Goal: Book appointment/travel/reservation

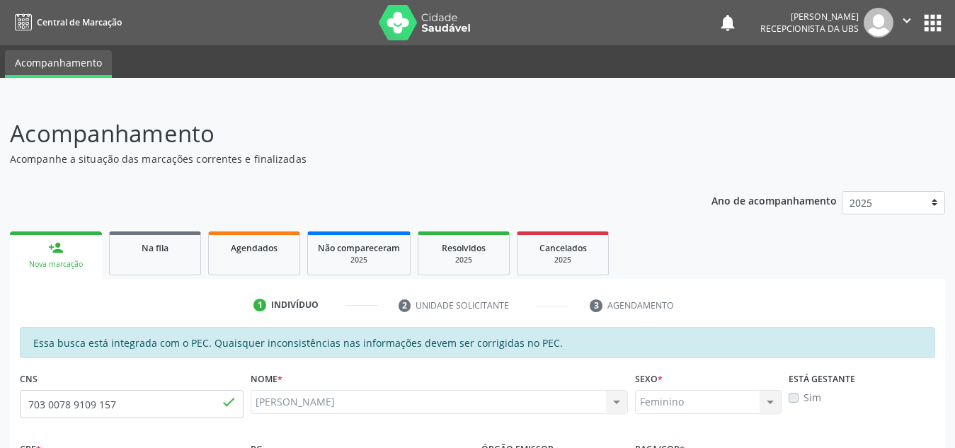
scroll to position [214, 0]
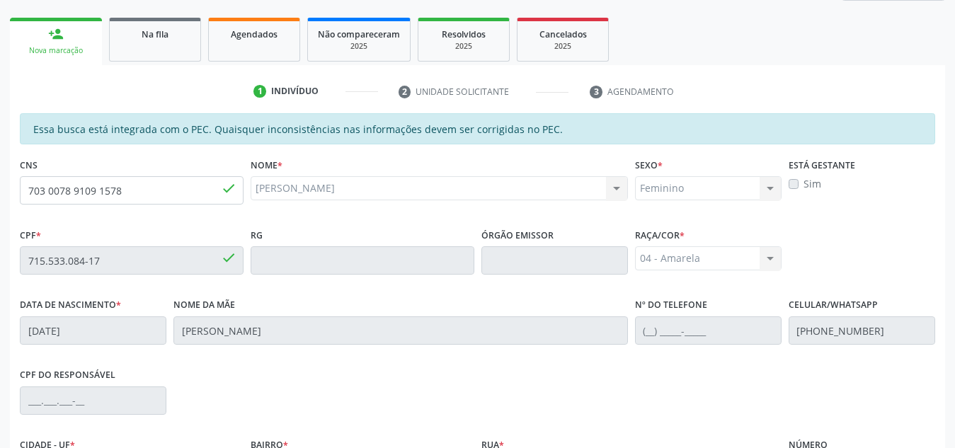
type input "703 0078 9109 1578"
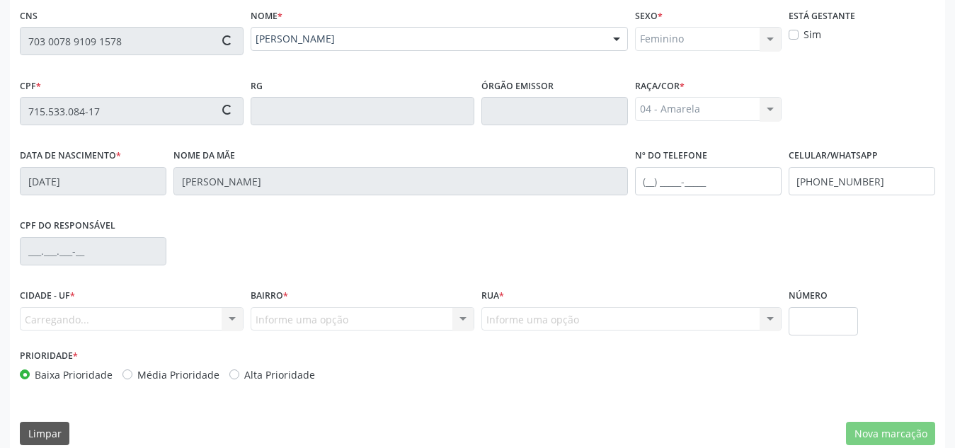
scroll to position [364, 0]
type input "889.248.234-34"
type input "[DATE]"
type input "[PERSON_NAME]"
type input "[PHONE_NUMBER]"
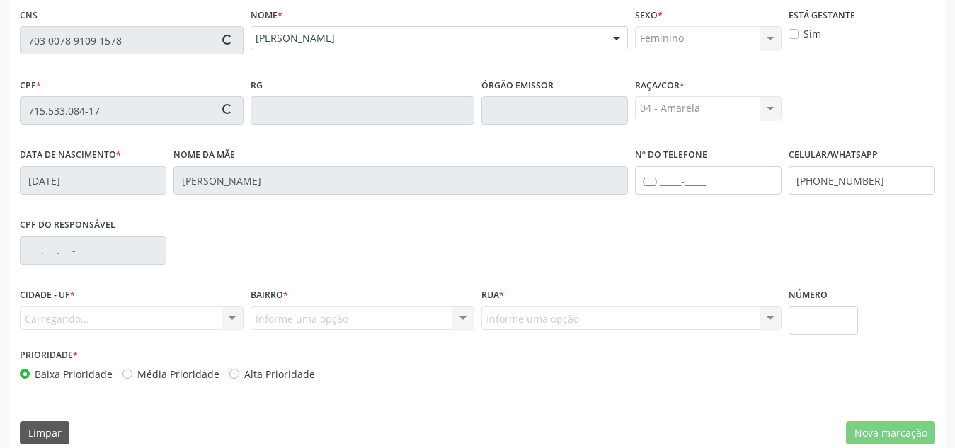
type input "[PHONE_NUMBER]"
type input "S/N"
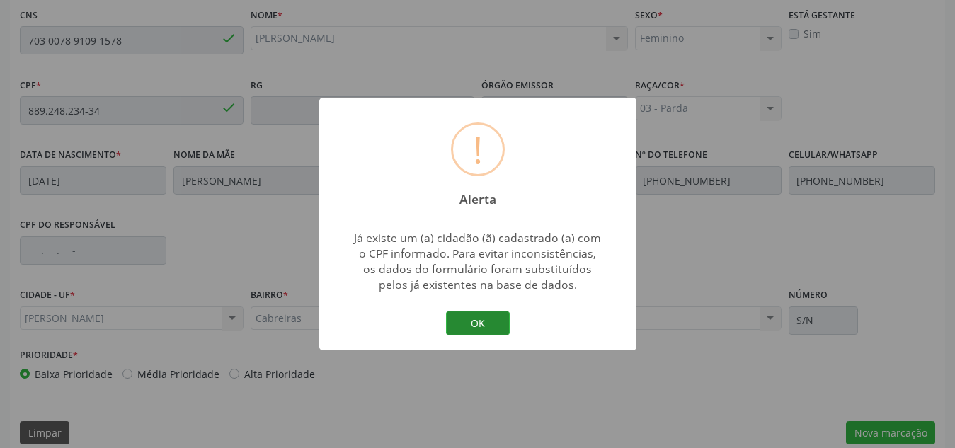
click at [487, 321] on button "OK" at bounding box center [478, 324] width 64 height 24
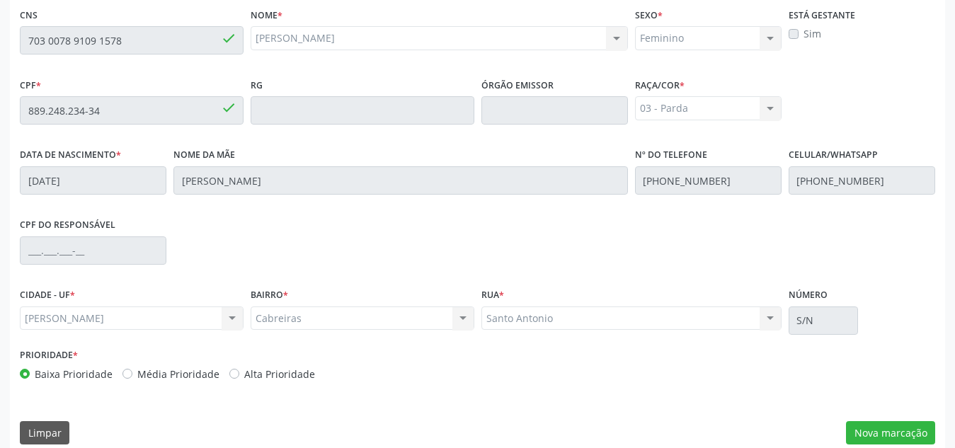
scroll to position [380, 0]
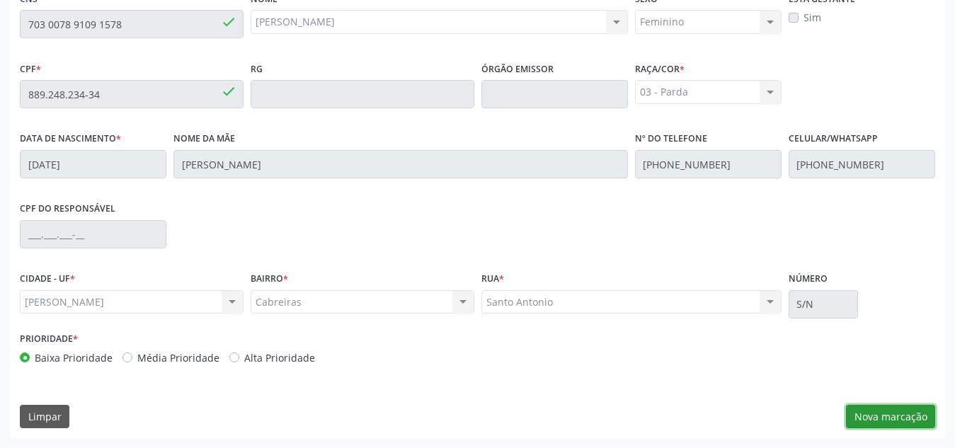
click at [891, 414] on button "Nova marcação" at bounding box center [890, 417] width 89 height 24
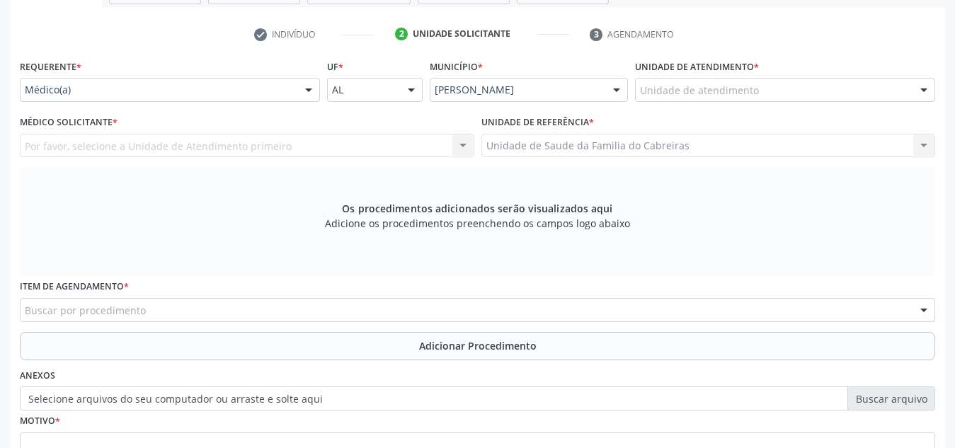
scroll to position [263, 0]
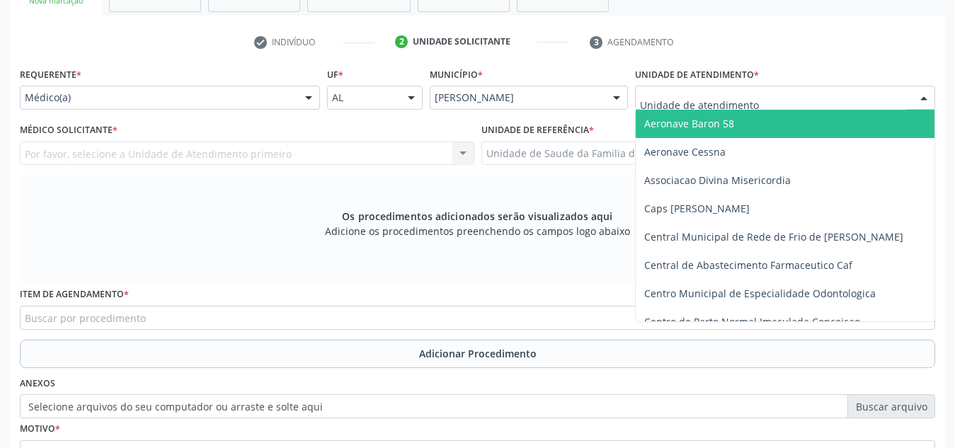
click at [775, 101] on div at bounding box center [785, 98] width 300 height 24
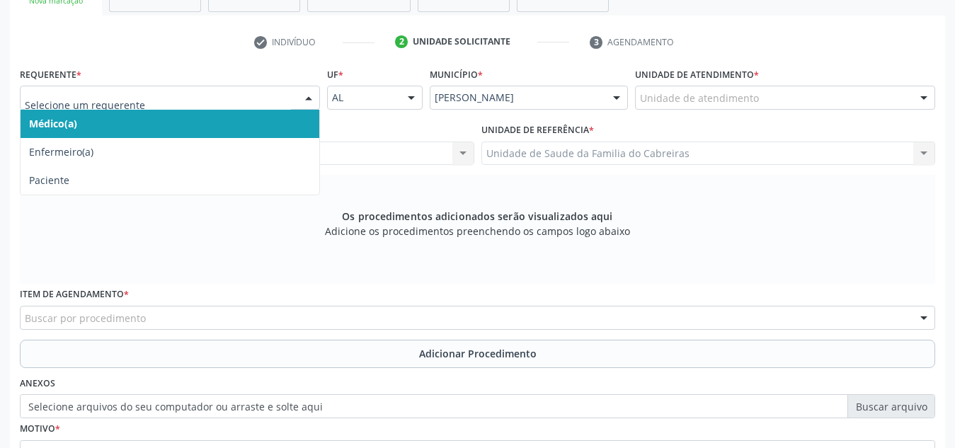
click at [295, 87] on div at bounding box center [170, 98] width 300 height 24
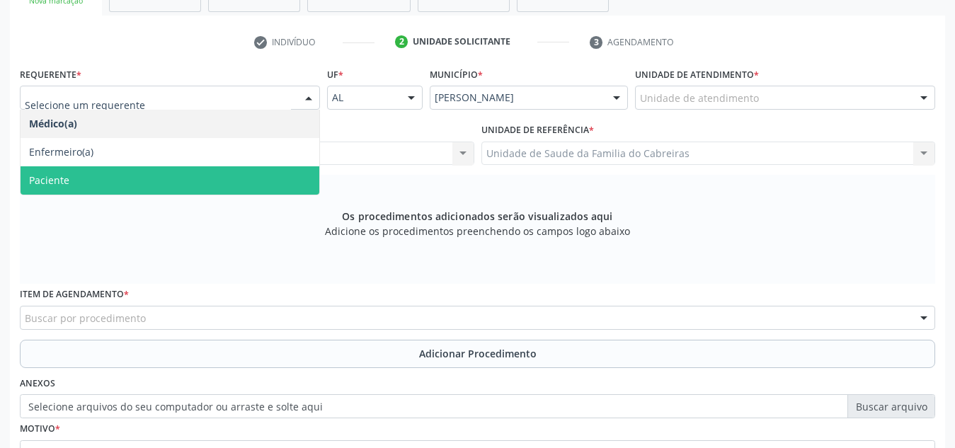
click at [273, 183] on span "Paciente" at bounding box center [170, 180] width 299 height 28
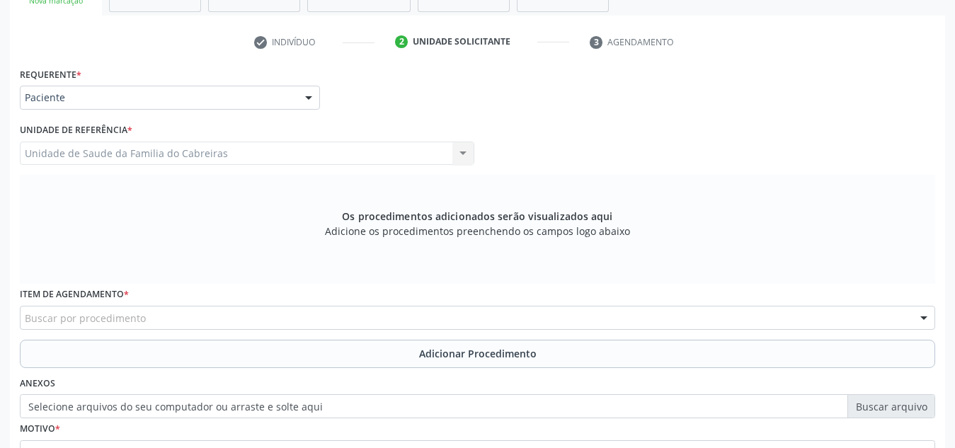
click at [309, 154] on div "Unidade de Saude da Familia do Cabreiras Unidade de Saude da Familia do Cabreir…" at bounding box center [247, 154] width 455 height 24
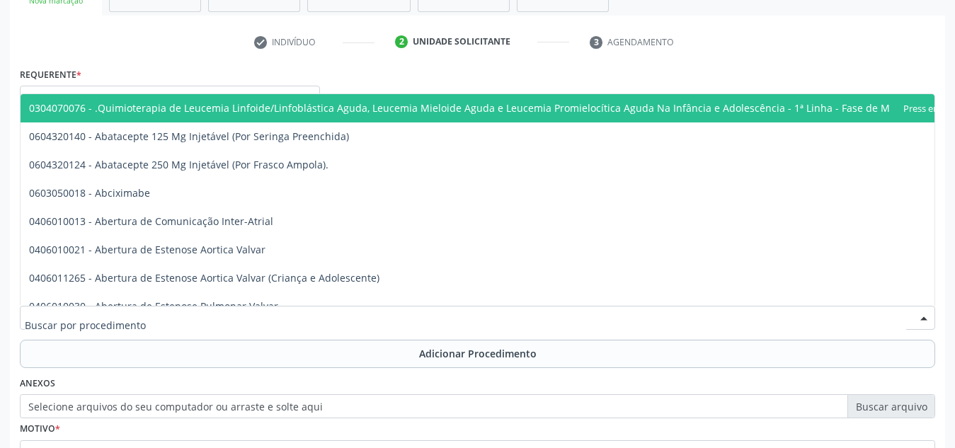
click at [301, 320] on div at bounding box center [478, 318] width 916 height 24
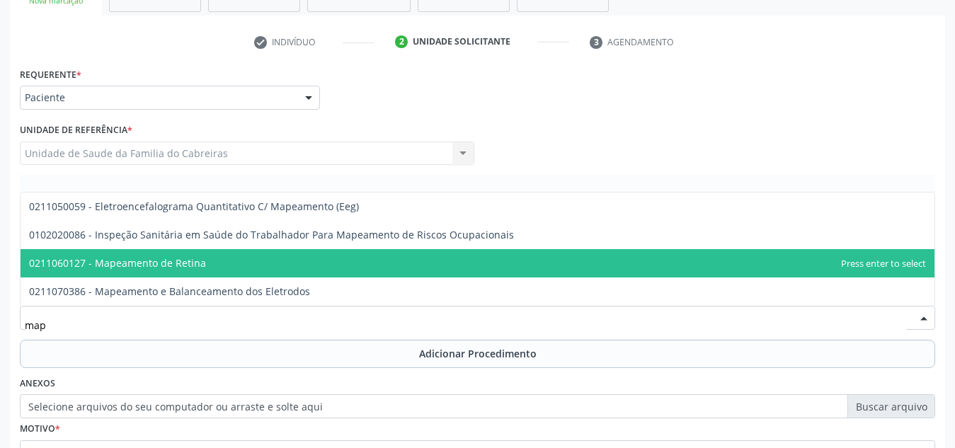
click at [274, 262] on span "0211060127 - Mapeamento de Retina" at bounding box center [478, 263] width 914 height 28
type input "map"
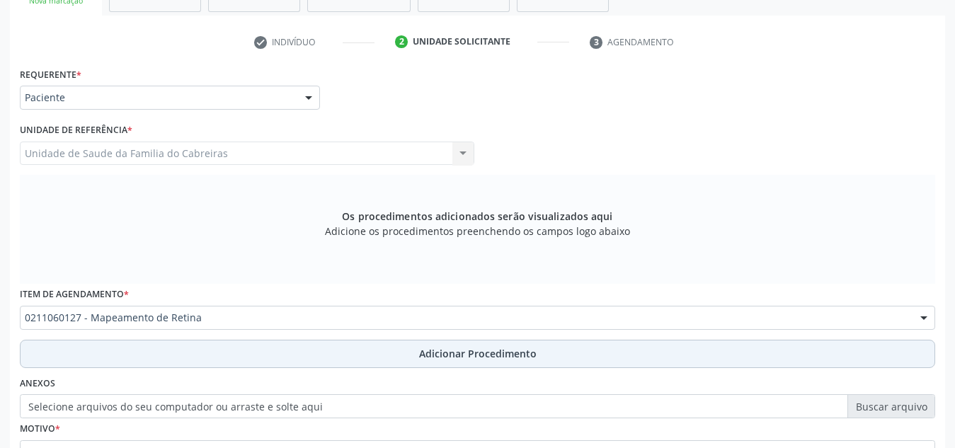
click at [259, 360] on button "Adicionar Procedimento" at bounding box center [478, 354] width 916 height 28
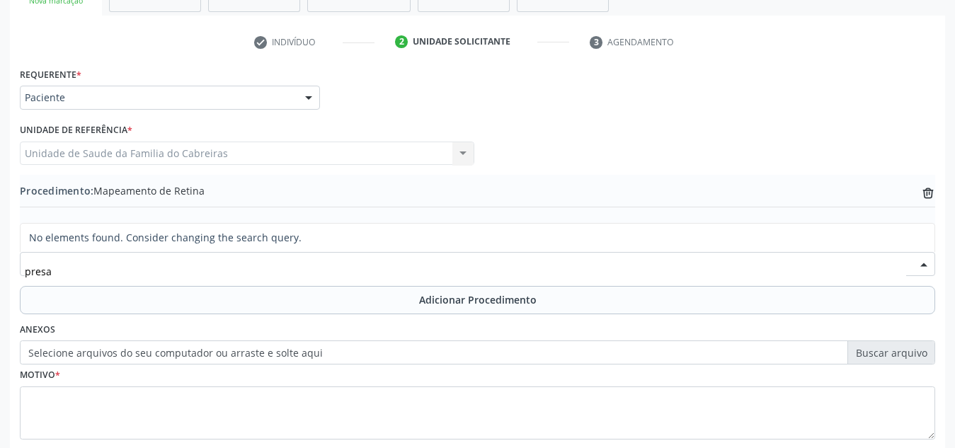
scroll to position [0, 0]
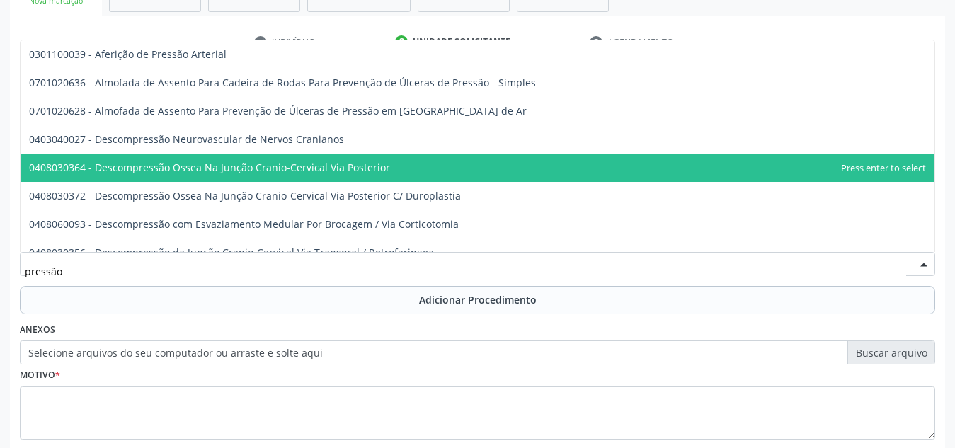
click at [139, 257] on input "pressão" at bounding box center [466, 271] width 882 height 28
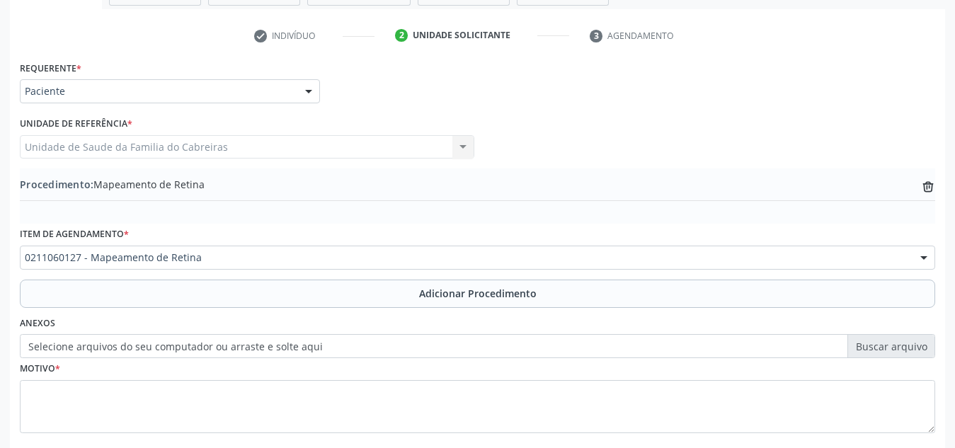
click at [263, 248] on div "0211060127 - Mapeamento de Retina" at bounding box center [478, 258] width 916 height 24
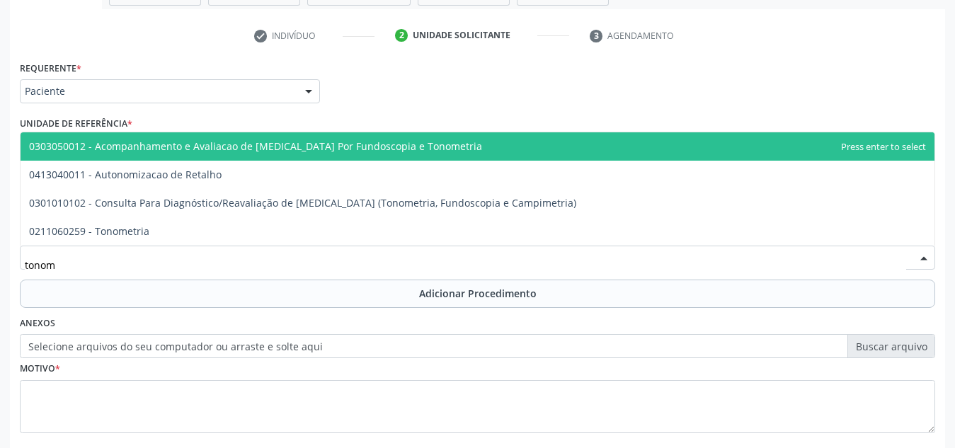
type input "tonome"
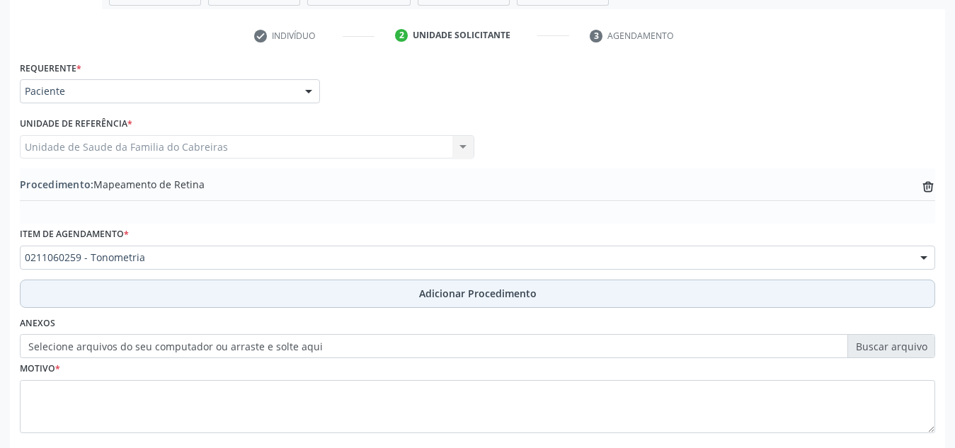
click at [273, 293] on button "Adicionar Procedimento" at bounding box center [478, 294] width 916 height 28
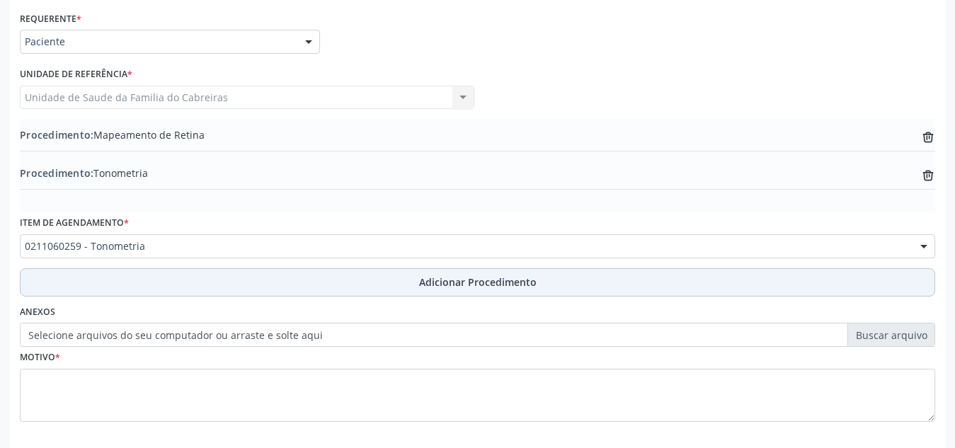
scroll to position [320, 0]
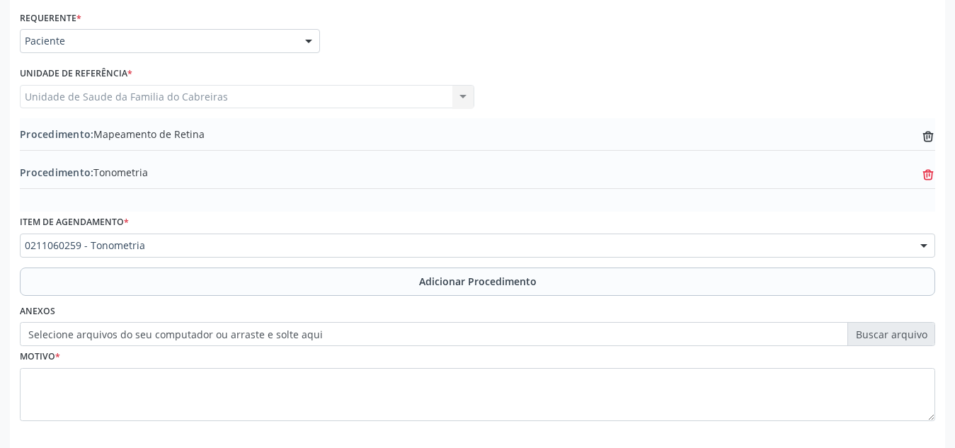
click at [930, 178] on icon "trash-outline icon" at bounding box center [928, 175] width 14 height 14
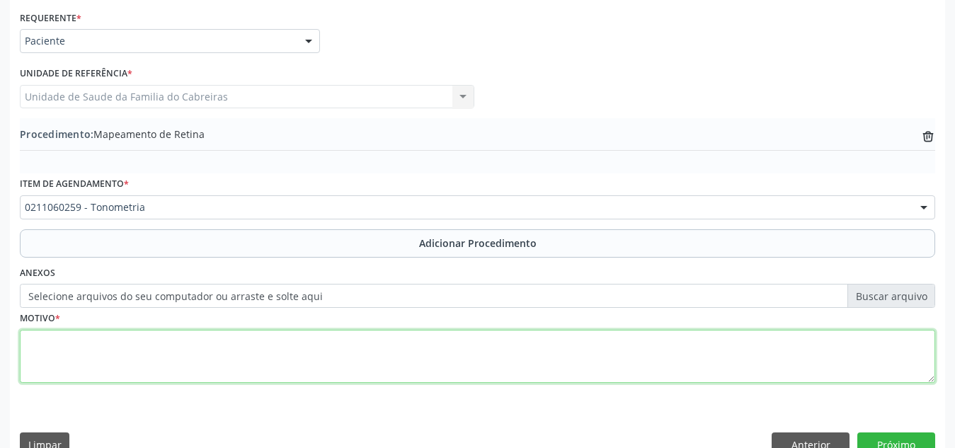
click at [407, 358] on textarea at bounding box center [478, 357] width 916 height 54
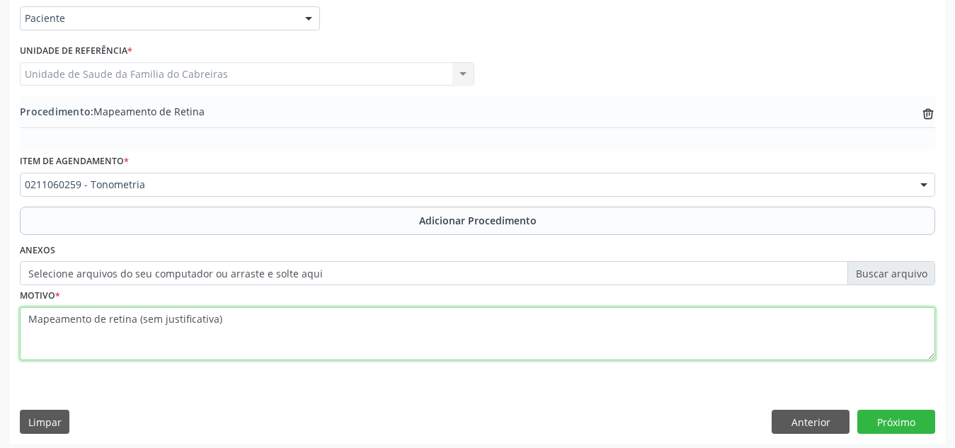
scroll to position [348, 0]
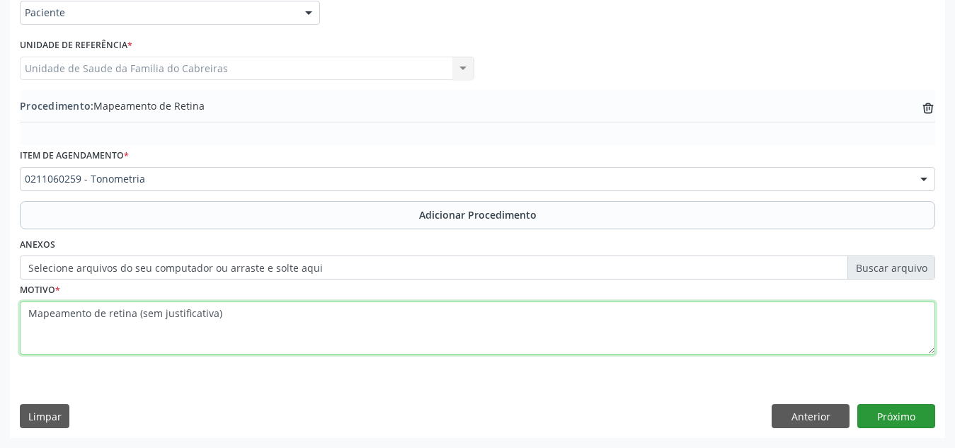
type textarea "Mapeamento de retina (sem justificativa)"
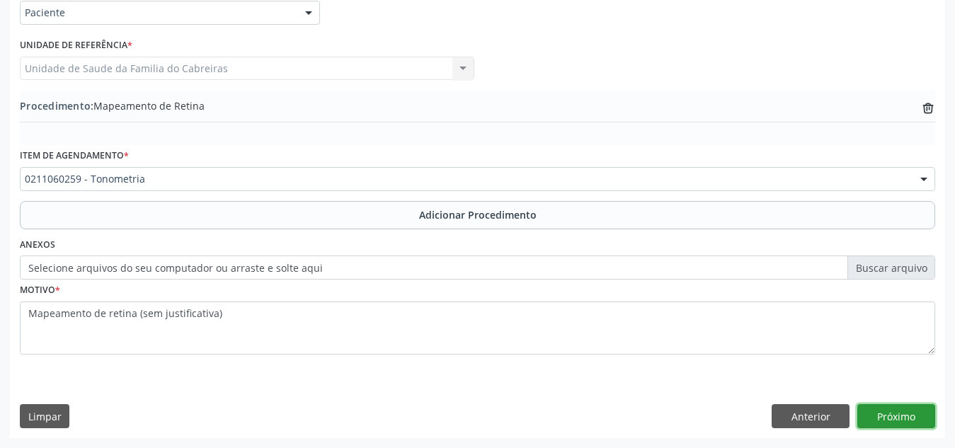
click at [879, 412] on button "Próximo" at bounding box center [896, 416] width 78 height 24
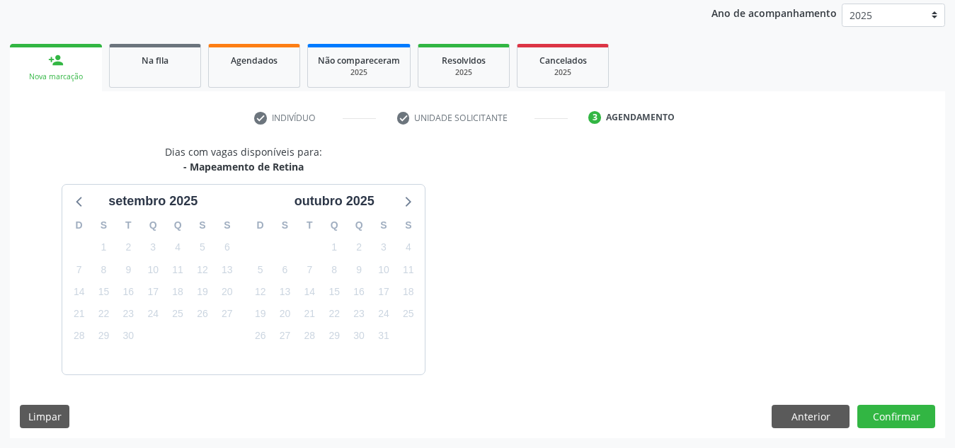
scroll to position [229, 0]
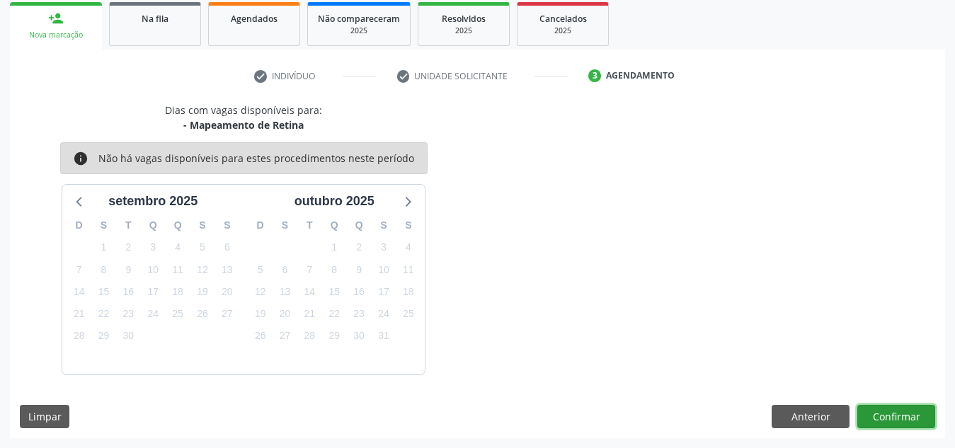
click at [884, 418] on button "Confirmar" at bounding box center [896, 417] width 78 height 24
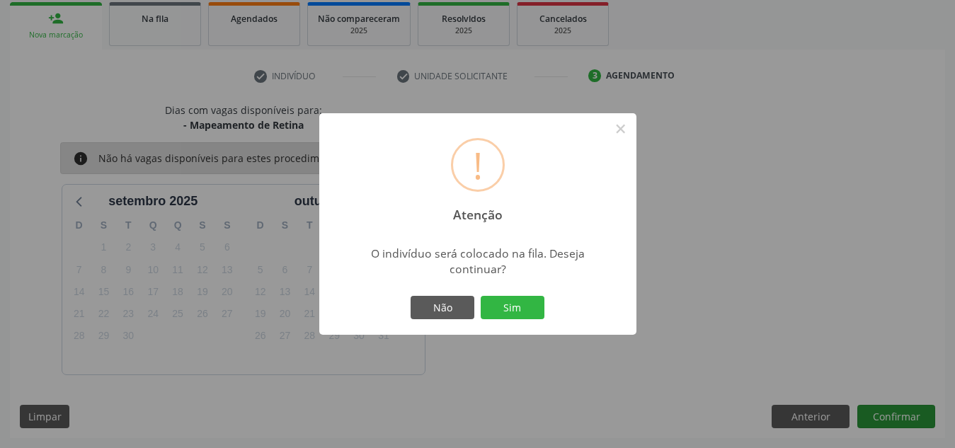
click at [481, 296] on button "Sim" at bounding box center [513, 308] width 64 height 24
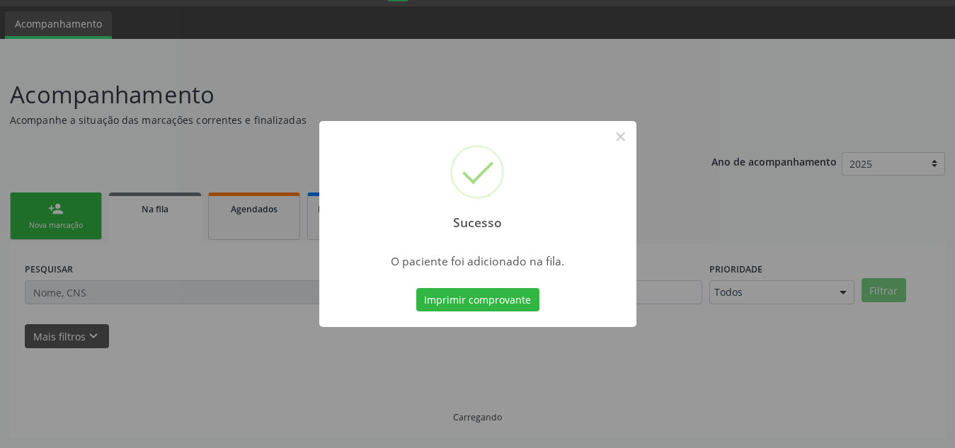
scroll to position [39, 0]
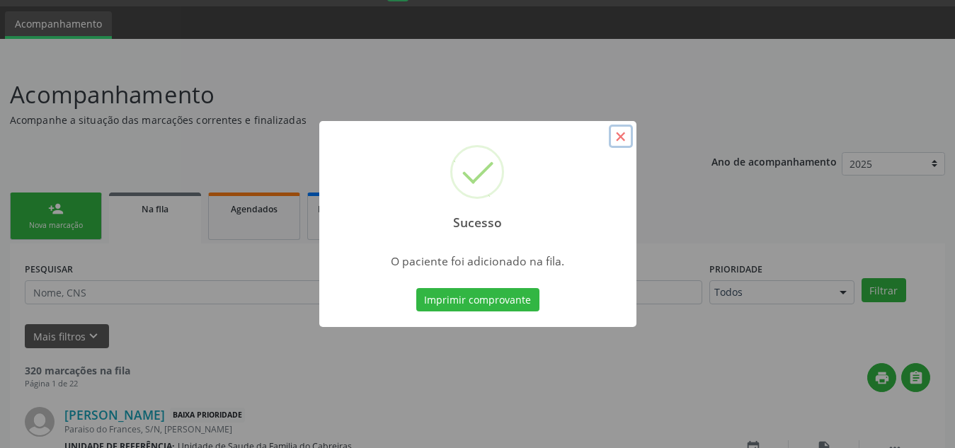
click at [618, 139] on button "×" at bounding box center [621, 137] width 24 height 24
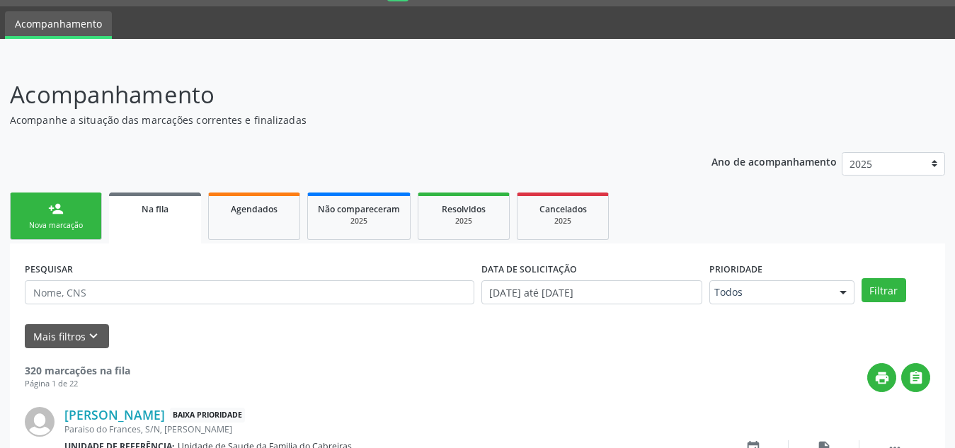
click at [50, 215] on div "person_add" at bounding box center [56, 209] width 16 height 16
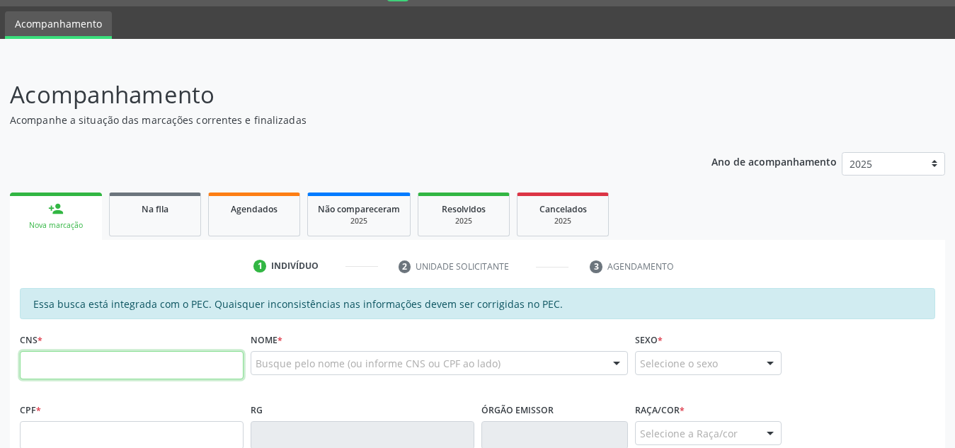
click at [108, 365] on input "text" at bounding box center [132, 365] width 224 height 28
type input "703 0078 9109 1578"
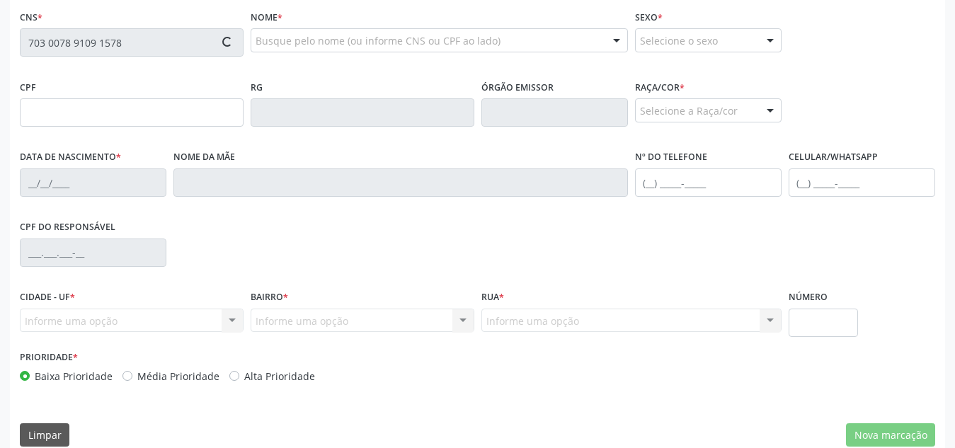
type input "889.248.234-34"
type input "[DATE]"
type input "[PERSON_NAME]"
type input "[PHONE_NUMBER]"
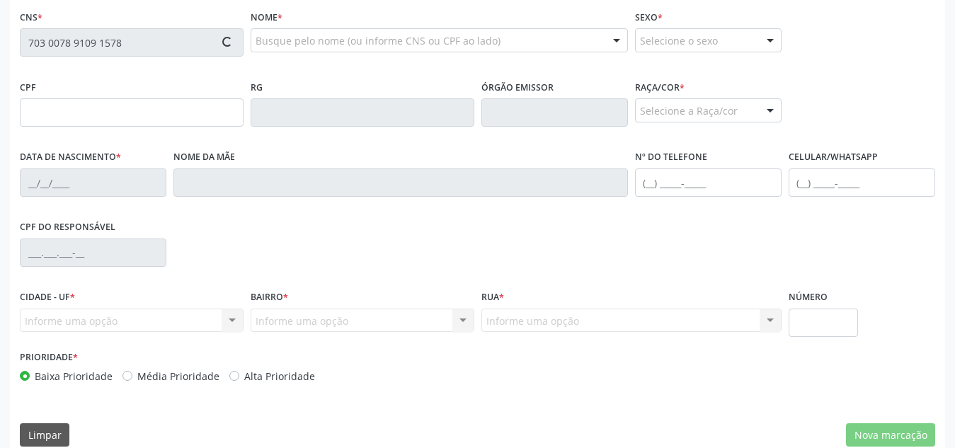
type input "S/N"
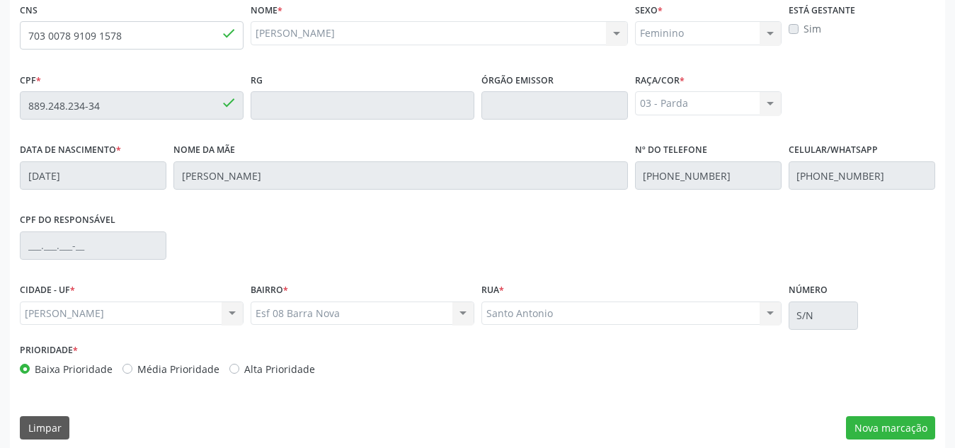
scroll to position [380, 0]
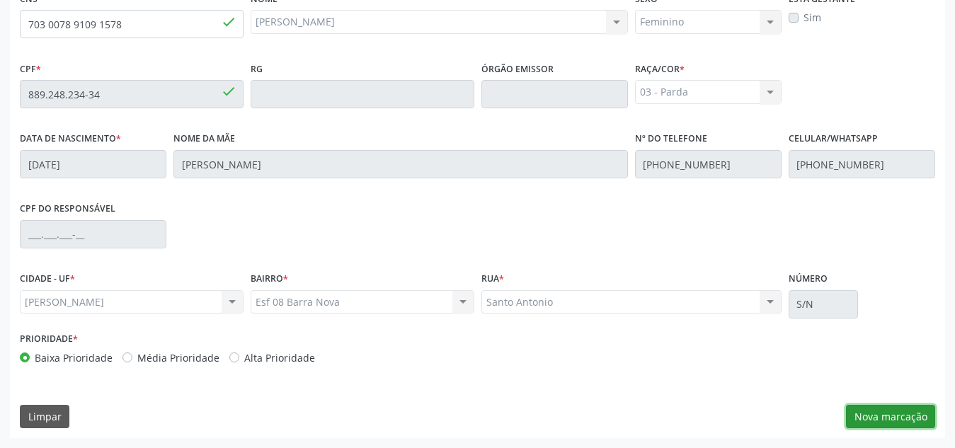
click at [888, 412] on button "Nova marcação" at bounding box center [890, 417] width 89 height 24
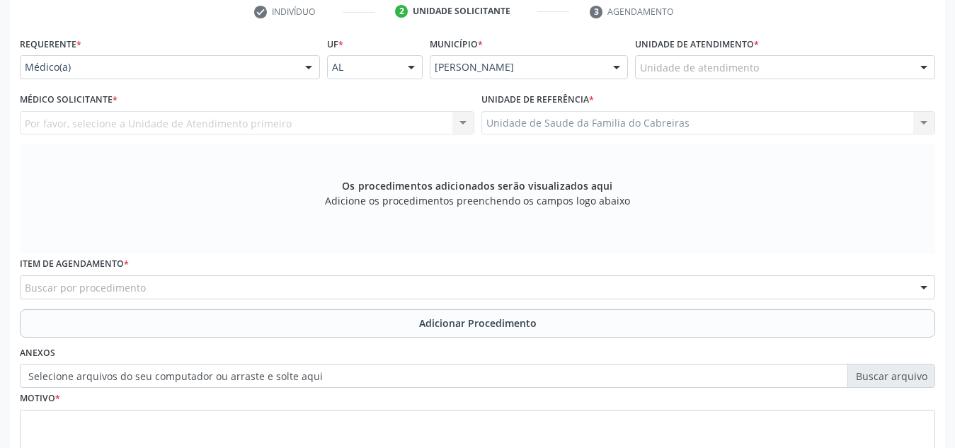
scroll to position [293, 0]
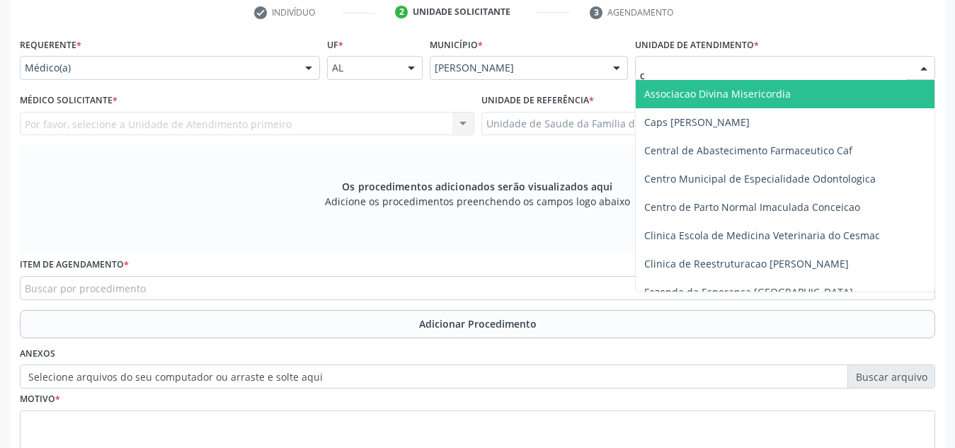
type input "ca"
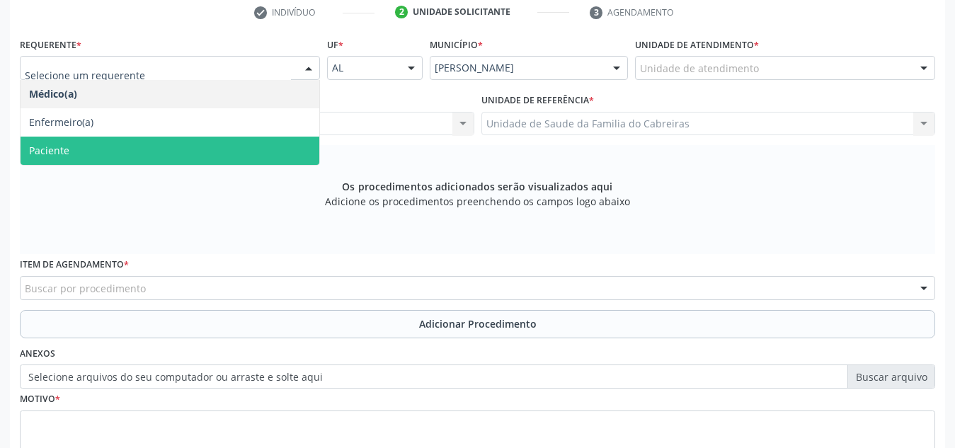
click at [179, 148] on span "Paciente" at bounding box center [170, 151] width 299 height 28
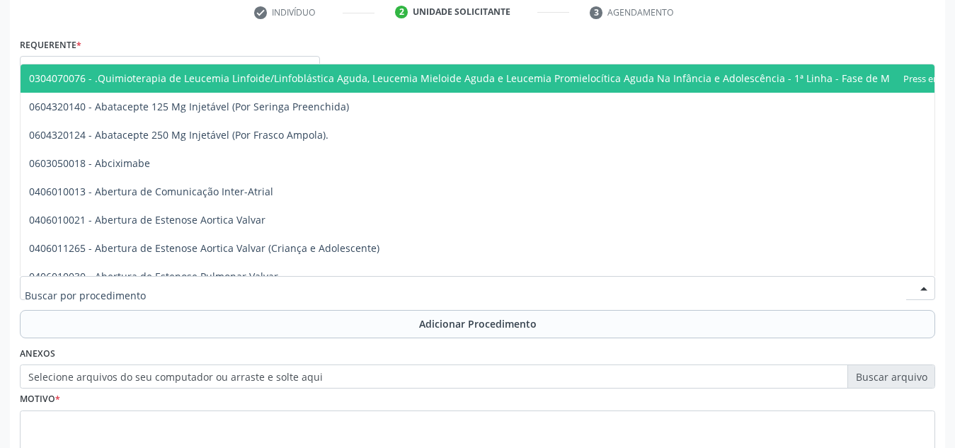
click at [203, 282] on div at bounding box center [478, 288] width 916 height 24
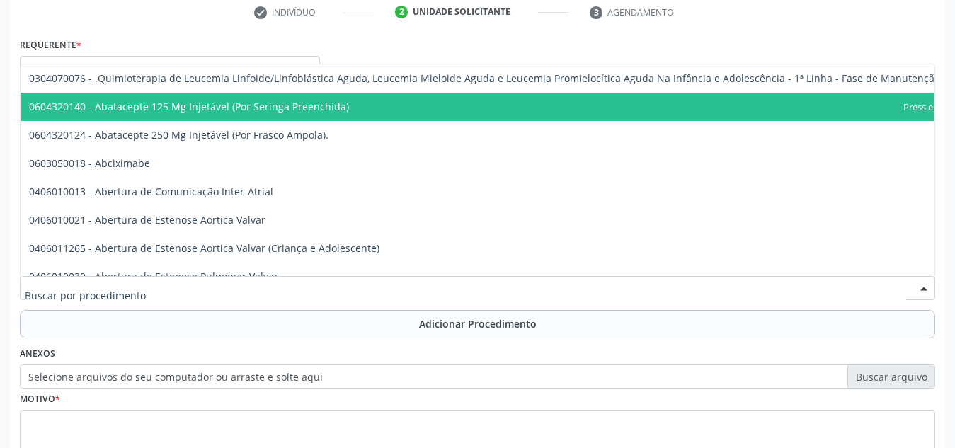
click at [232, 284] on div at bounding box center [478, 288] width 916 height 24
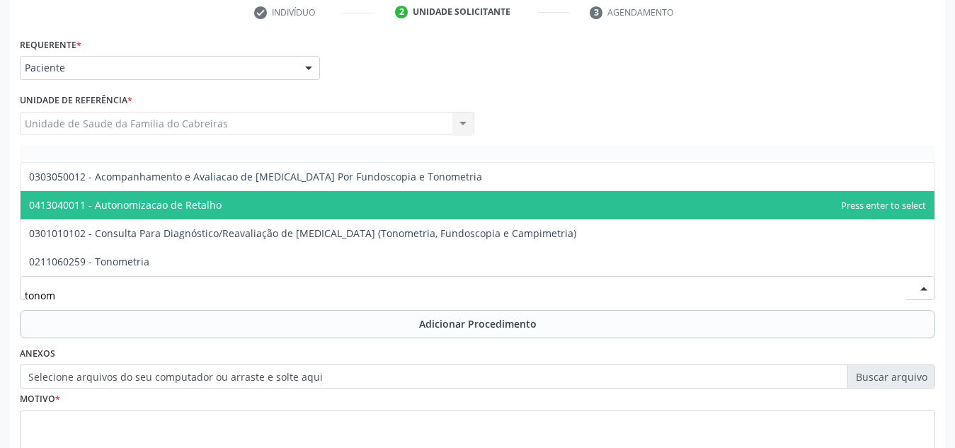
type input "tonome"
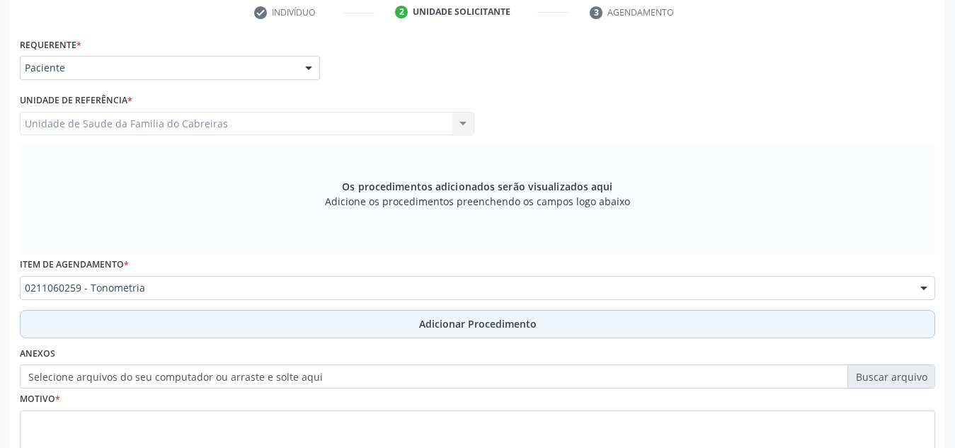
click at [275, 316] on button "Adicionar Procedimento" at bounding box center [478, 324] width 916 height 28
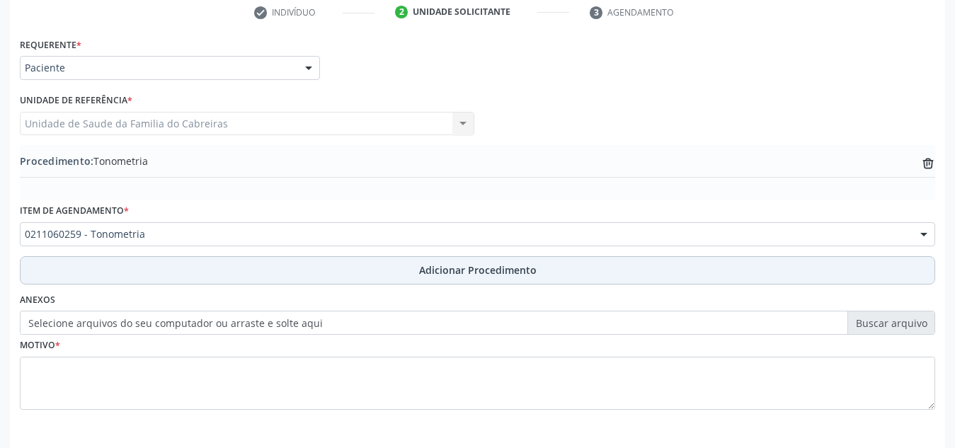
scroll to position [348, 0]
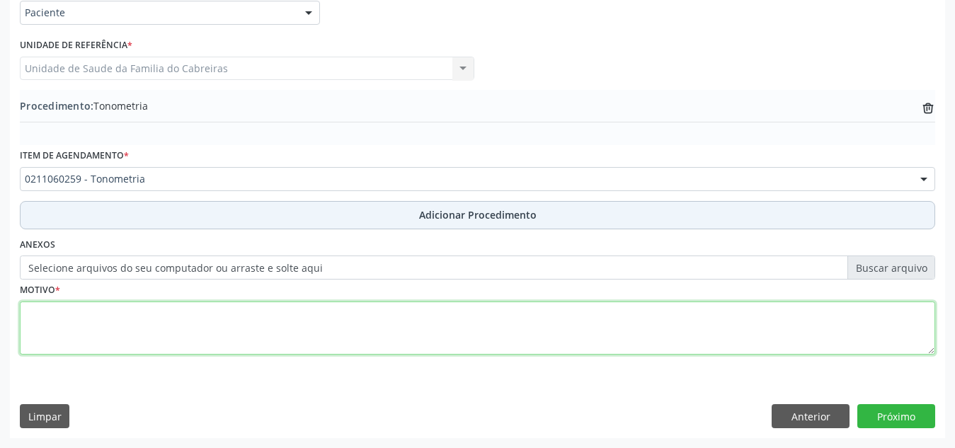
click at [275, 316] on textarea at bounding box center [478, 329] width 916 height 54
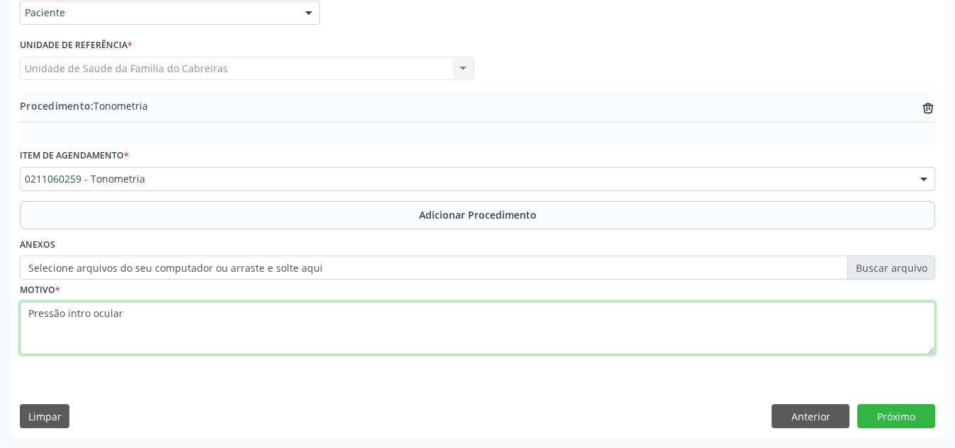
drag, startPoint x: 66, startPoint y: 313, endPoint x: 86, endPoint y: 311, distance: 19.9
click at [86, 311] on textarea "Pressão intro ocular" at bounding box center [478, 329] width 916 height 54
click at [81, 312] on textarea "Pressão intro ocular" at bounding box center [478, 329] width 916 height 54
drag, startPoint x: 81, startPoint y: 312, endPoint x: 314, endPoint y: 333, distance: 233.2
click at [314, 333] on textarea "Pressão intro ocular" at bounding box center [478, 329] width 916 height 54
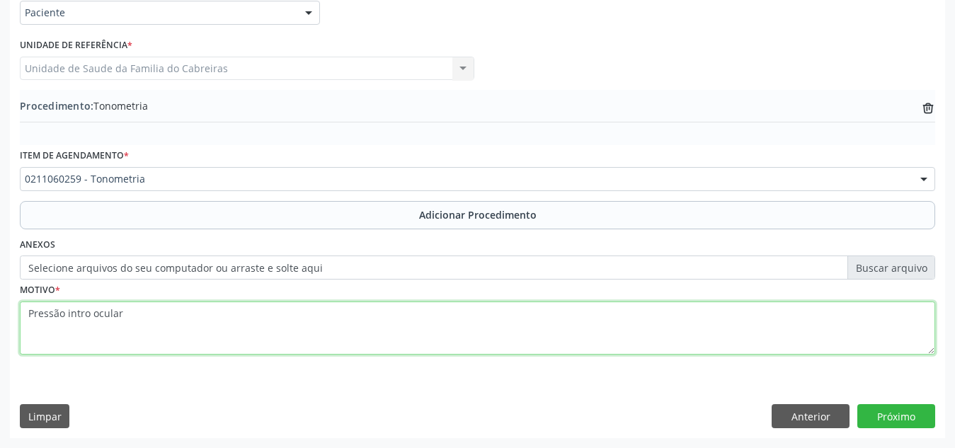
click at [90, 315] on textarea "Pressão intro ocular" at bounding box center [478, 329] width 916 height 54
click at [166, 316] on textarea "Pressão intro-ocular" at bounding box center [478, 329] width 916 height 54
type textarea "Pressão intraocular"
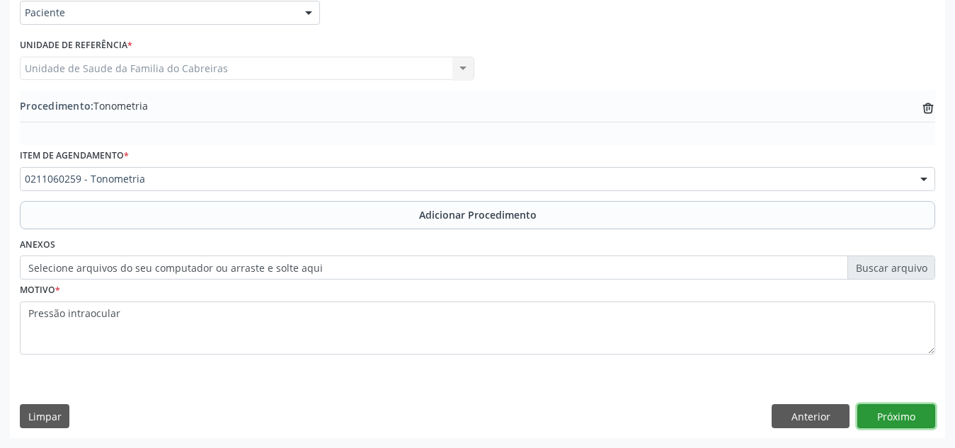
click at [906, 420] on button "Próximo" at bounding box center [896, 416] width 78 height 24
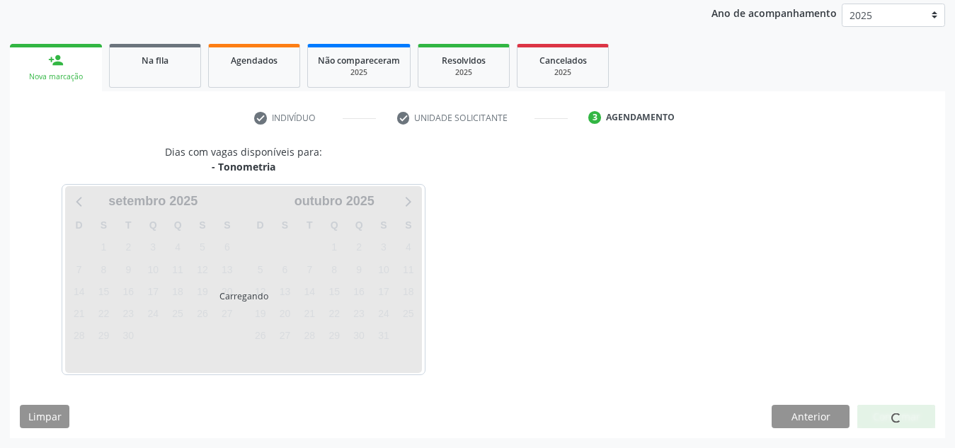
scroll to position [229, 0]
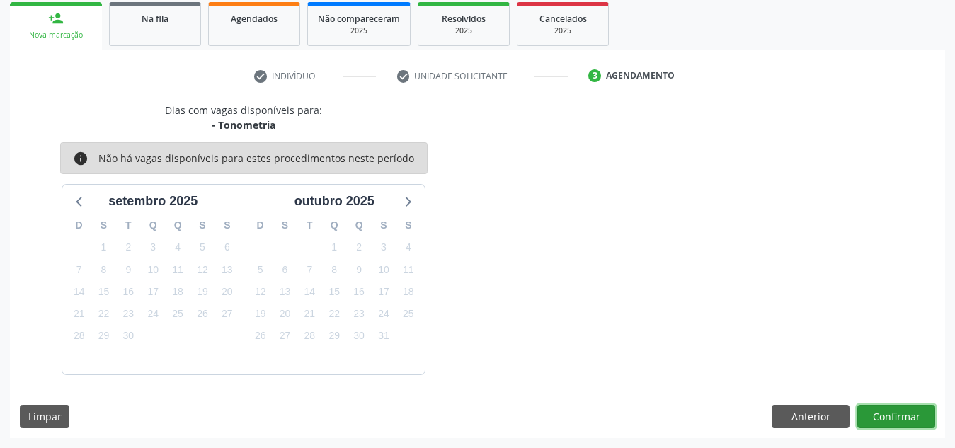
click at [890, 420] on button "Confirmar" at bounding box center [896, 417] width 78 height 24
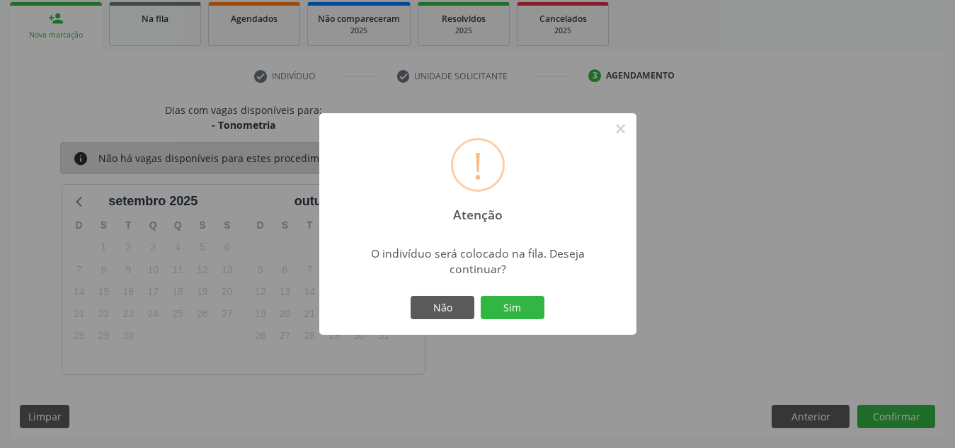
click at [481, 296] on button "Sim" at bounding box center [513, 308] width 64 height 24
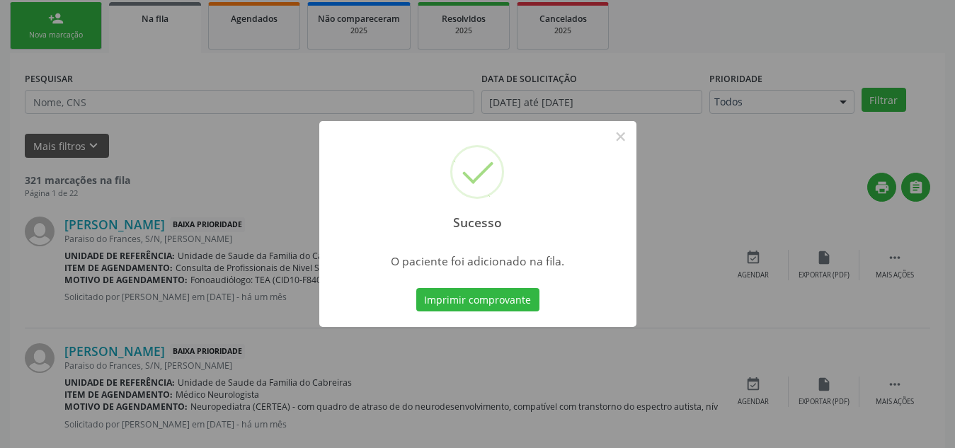
scroll to position [39, 0]
